Goal: Task Accomplishment & Management: Use online tool/utility

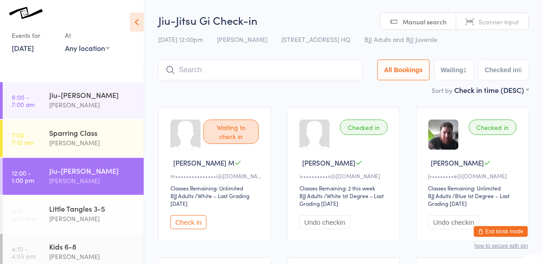
scroll to position [12, 0]
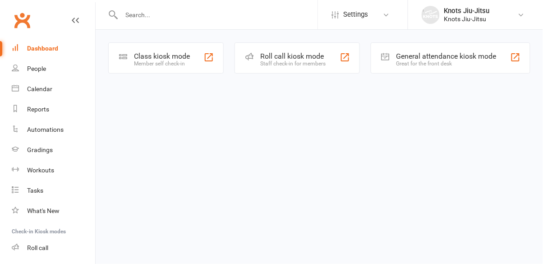
click at [179, 64] on div "Member self check-in" at bounding box center [162, 63] width 56 height 6
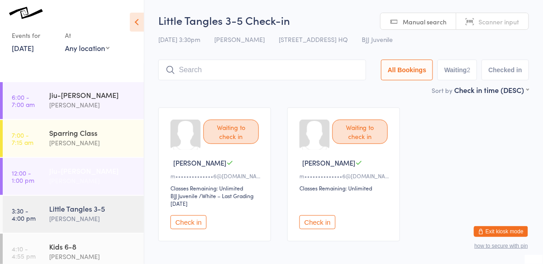
click at [86, 169] on div "Jiu-[PERSON_NAME]" at bounding box center [92, 170] width 87 height 10
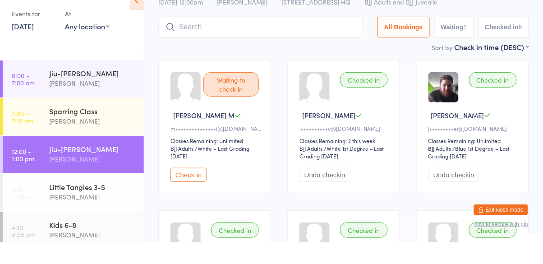
scroll to position [60, 0]
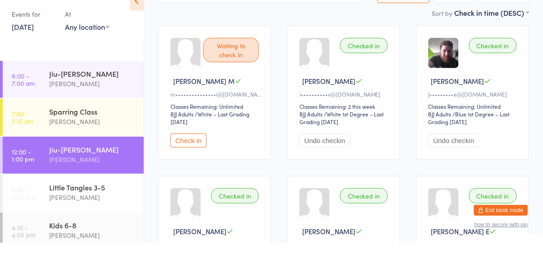
click at [189, 158] on button "Check in" at bounding box center [188, 162] width 36 height 14
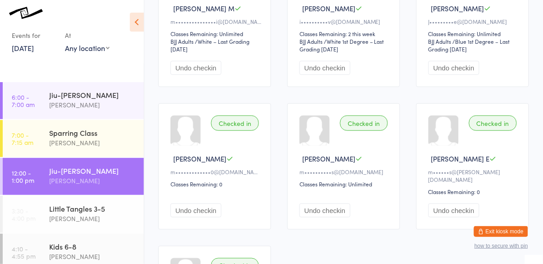
scroll to position [0, 0]
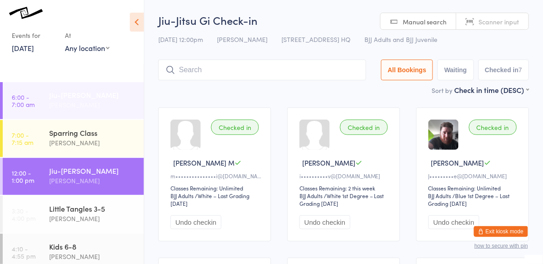
click at [89, 96] on div "Jiu-[PERSON_NAME]" at bounding box center [92, 95] width 87 height 10
